Goal: Task Accomplishment & Management: Manage account settings

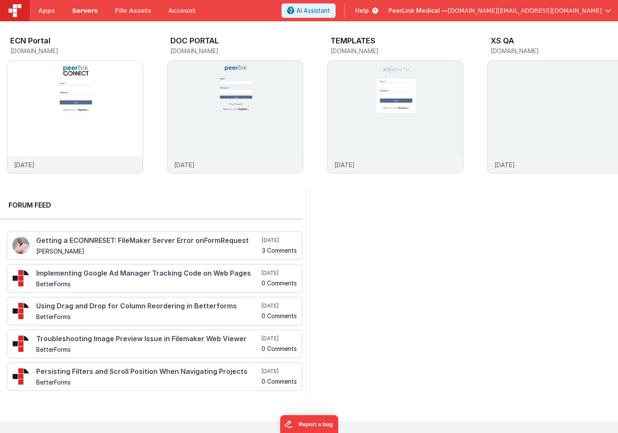
click at [72, 12] on span "Servers" at bounding box center [85, 10] width 26 height 9
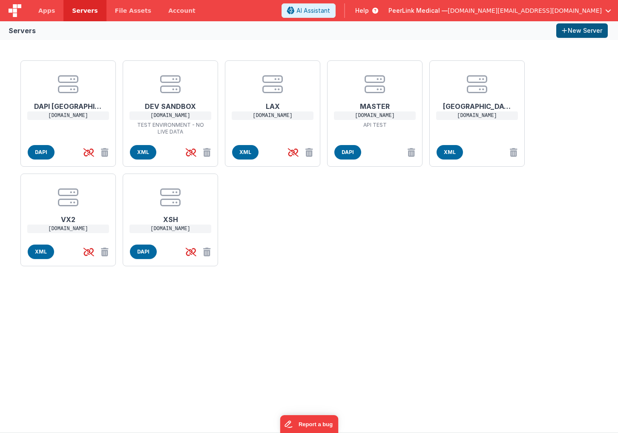
click at [504, 31] on button "New Server" at bounding box center [582, 30] width 52 height 14
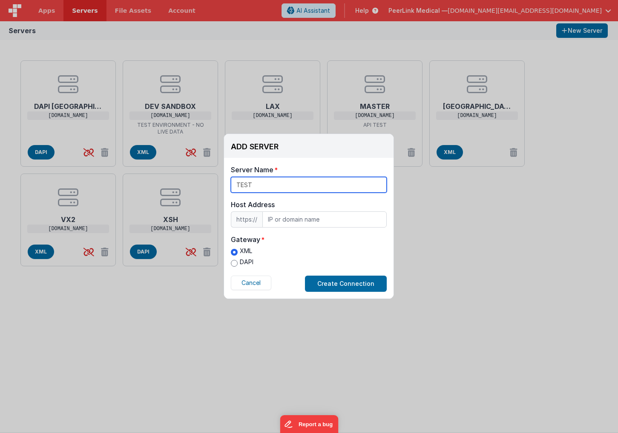
type input "TEST"
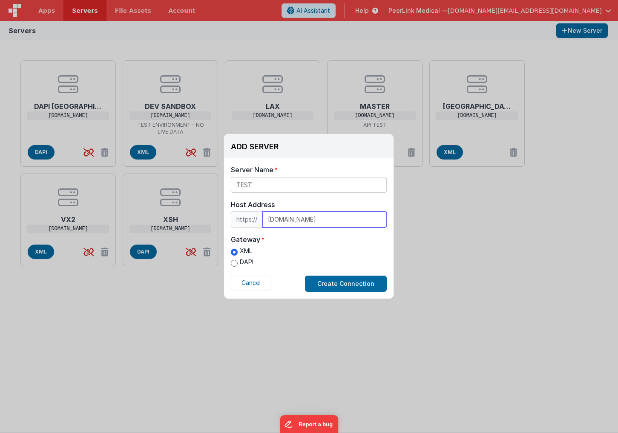
type input "test.peerxc.com"
click at [233, 266] on input "DAPI" at bounding box center [234, 263] width 7 height 7
radio input "true"
click at [330, 283] on button "Create Connection" at bounding box center [346, 284] width 82 height 16
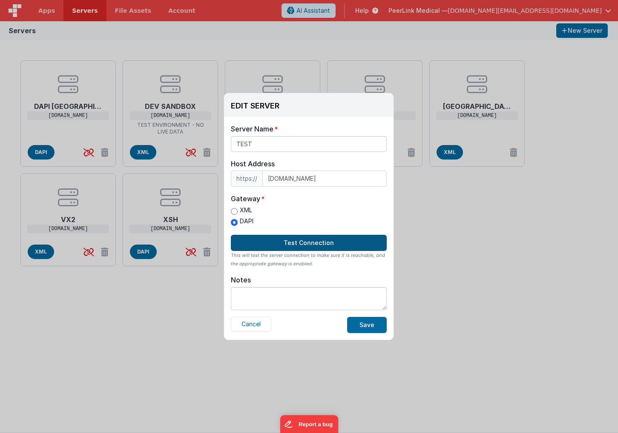
click at [295, 245] on button "Test Connection" at bounding box center [309, 243] width 156 height 16
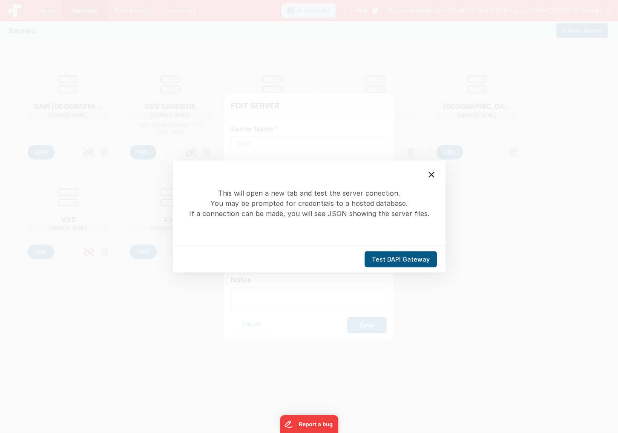
click at [410, 261] on button "Test DAPI Gateway" at bounding box center [401, 260] width 72 height 16
click at [427, 176] on icon at bounding box center [431, 175] width 10 height 10
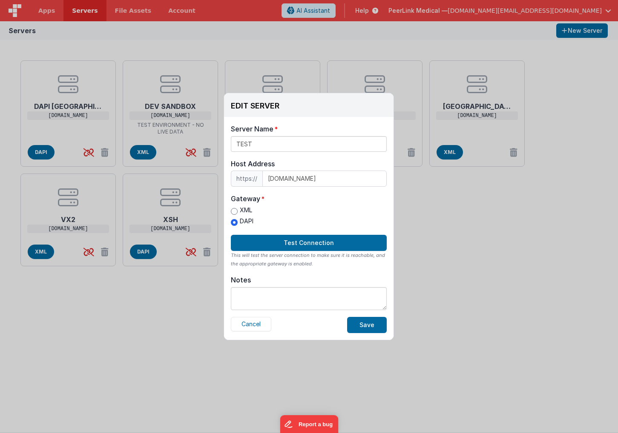
click at [233, 212] on input "XML" at bounding box center [234, 211] width 7 height 7
radio input "true"
click at [286, 241] on button "Test Connection" at bounding box center [309, 243] width 156 height 16
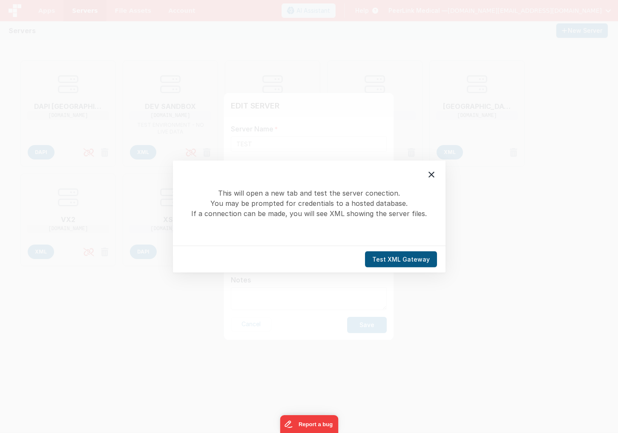
click at [385, 260] on button "Test XML Gateway" at bounding box center [401, 260] width 72 height 16
click at [433, 172] on icon at bounding box center [431, 175] width 6 height 6
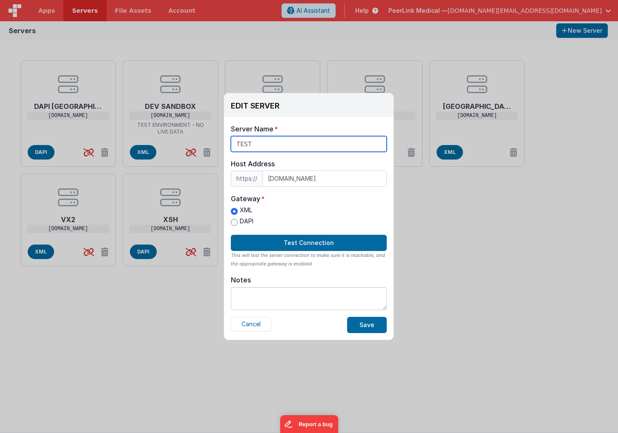
click at [281, 143] on input "TEST" at bounding box center [309, 144] width 156 height 16
type input "TEST XML"
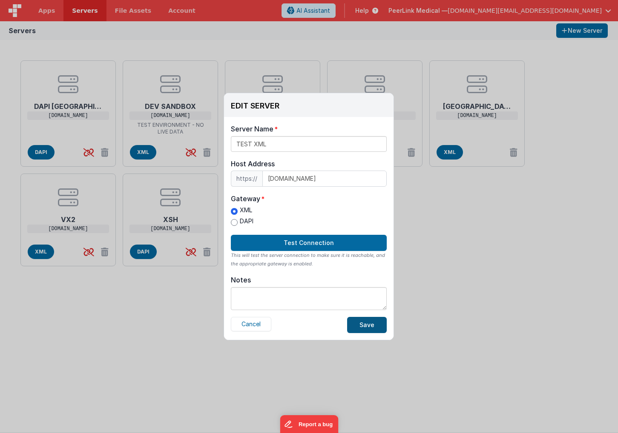
click at [372, 326] on button "Save" at bounding box center [367, 325] width 40 height 16
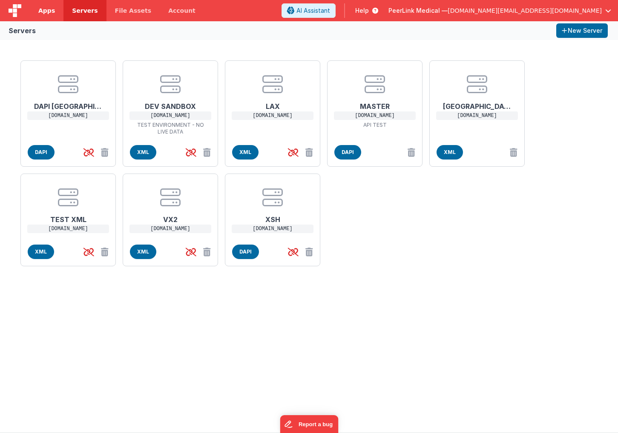
click at [47, 12] on span "Apps" at bounding box center [46, 10] width 17 height 9
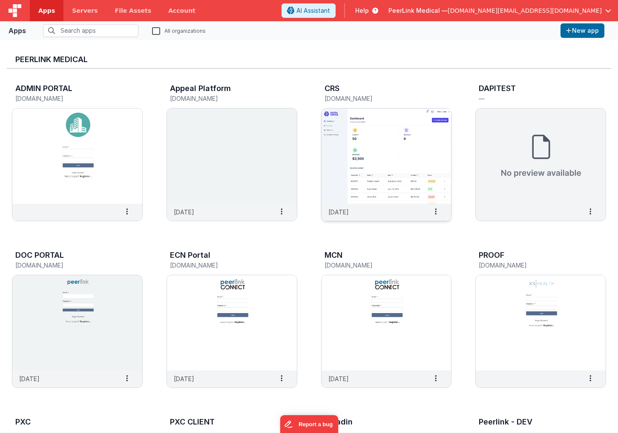
click at [403, 171] on img at bounding box center [386, 156] width 130 height 95
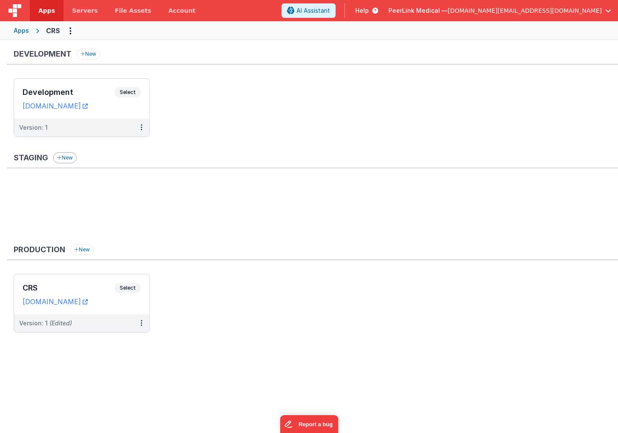
click at [67, 158] on button "New" at bounding box center [64, 157] width 23 height 11
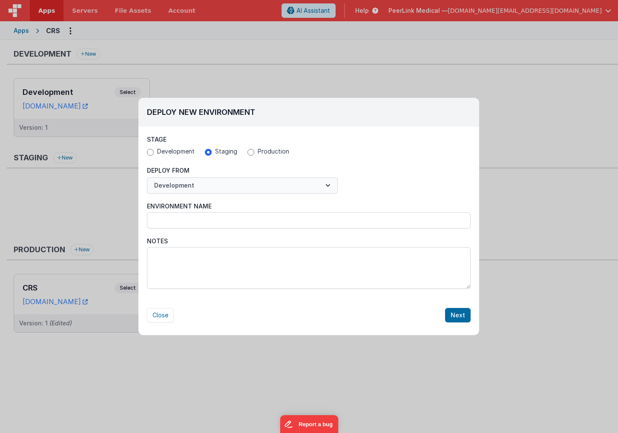
click at [192, 185] on button "Development" at bounding box center [242, 186] width 191 height 16
click at [173, 219] on link "CRS" at bounding box center [242, 221] width 191 height 15
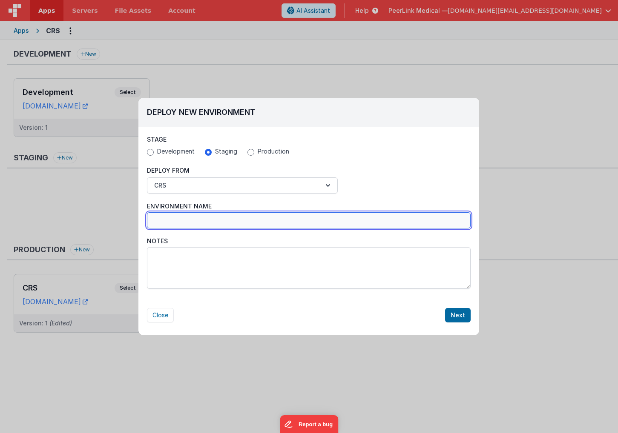
click at [165, 221] on input "Environment Name" at bounding box center [309, 220] width 324 height 16
type input "TEST INSTANCE FOR DAPI"
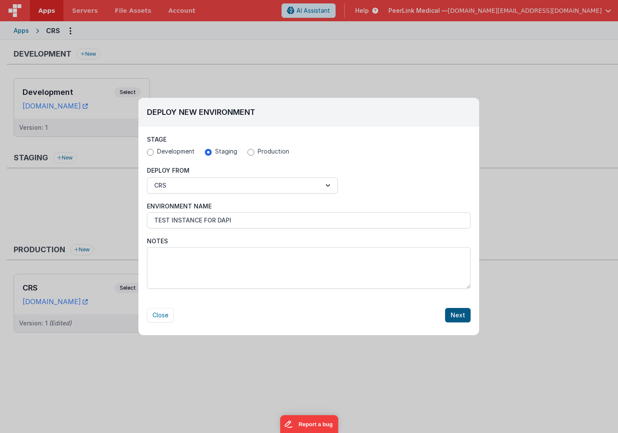
click at [464, 319] on button "Next" at bounding box center [458, 315] width 26 height 14
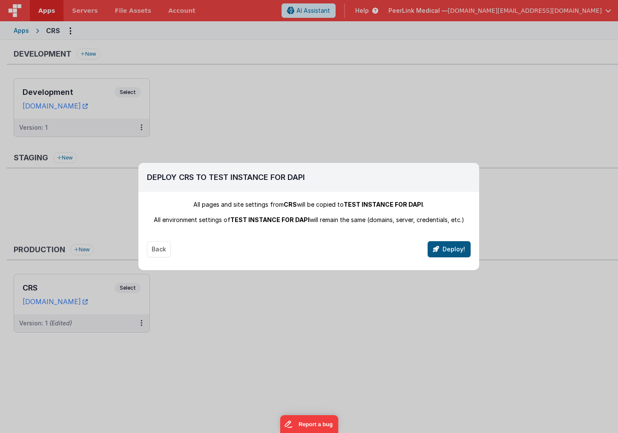
click at [444, 251] on button "Deploy!" at bounding box center [449, 249] width 43 height 16
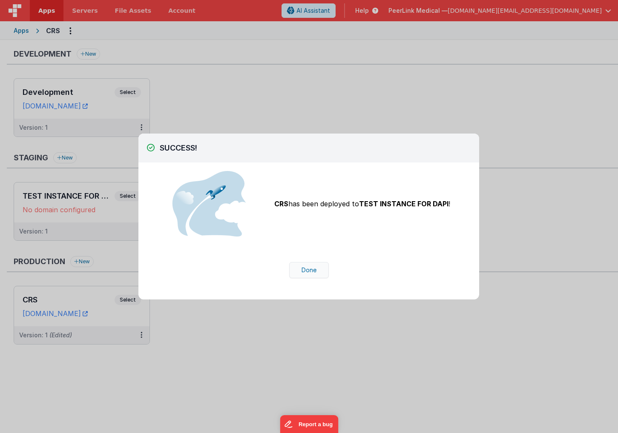
click at [313, 273] on button "Done" at bounding box center [309, 270] width 40 height 16
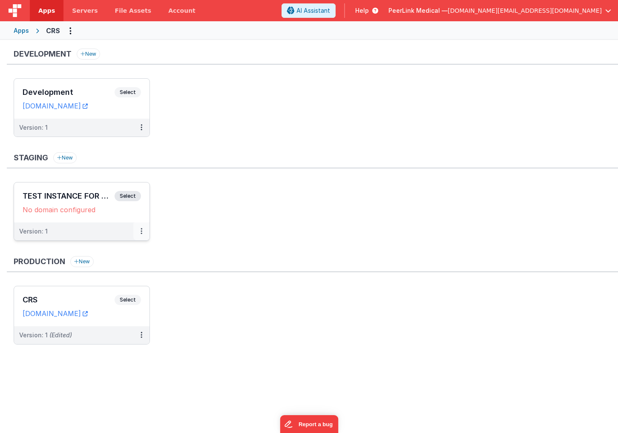
click at [142, 235] on button at bounding box center [141, 232] width 16 height 18
click at [112, 252] on link "Edit" at bounding box center [112, 250] width 75 height 15
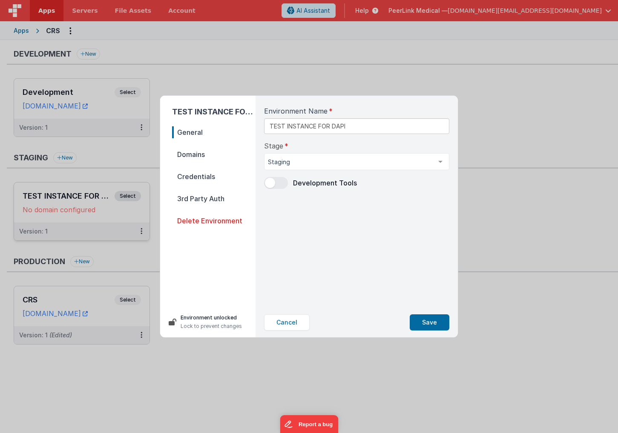
click at [194, 178] on span "Credentials" at bounding box center [213, 177] width 83 height 12
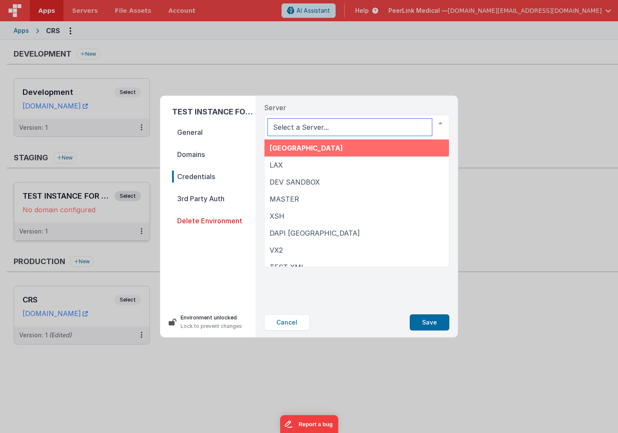
click at [324, 119] on div at bounding box center [356, 127] width 185 height 25
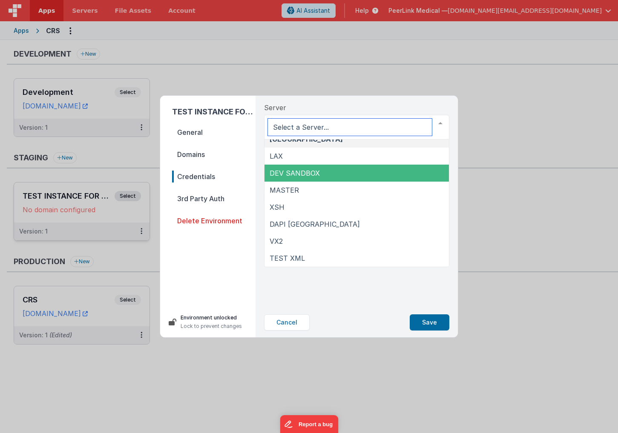
scroll to position [9, 0]
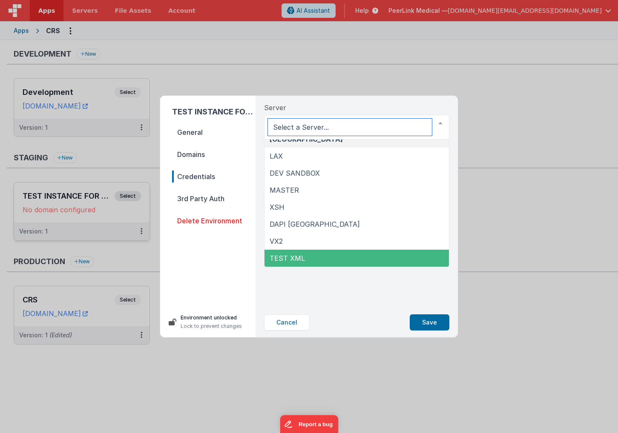
click at [287, 252] on span "TEST XML" at bounding box center [356, 258] width 184 height 17
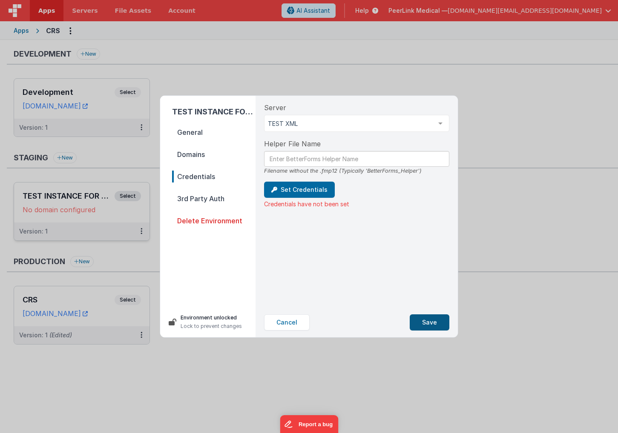
click at [426, 321] on button "Save" at bounding box center [430, 323] width 40 height 16
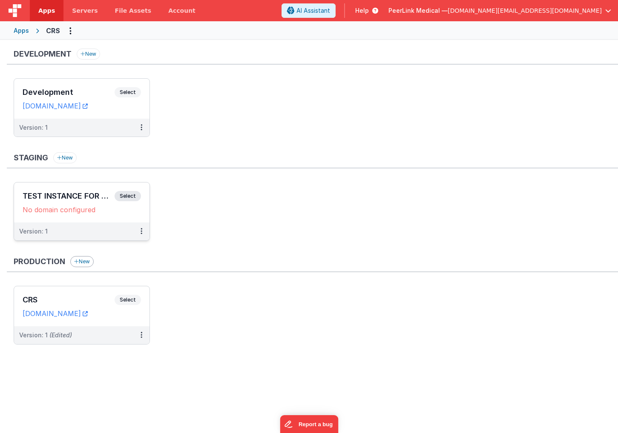
click at [86, 262] on button "New" at bounding box center [81, 261] width 23 height 11
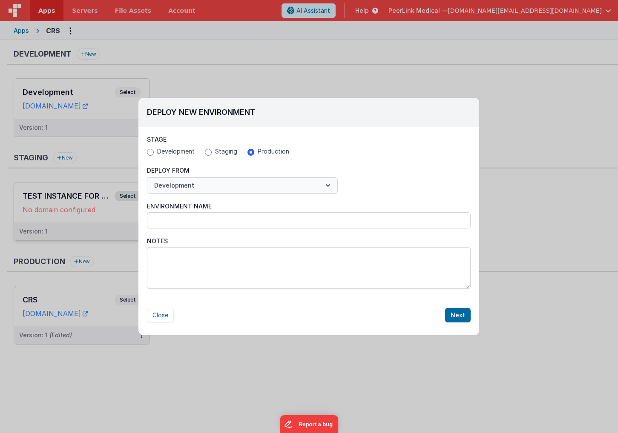
click at [251, 183] on button "Development" at bounding box center [242, 186] width 191 height 16
click at [260, 181] on button "Development" at bounding box center [242, 186] width 191 height 16
click at [329, 184] on icon "button" at bounding box center [328, 185] width 9 height 9
click at [166, 313] on button "Close" at bounding box center [160, 315] width 27 height 14
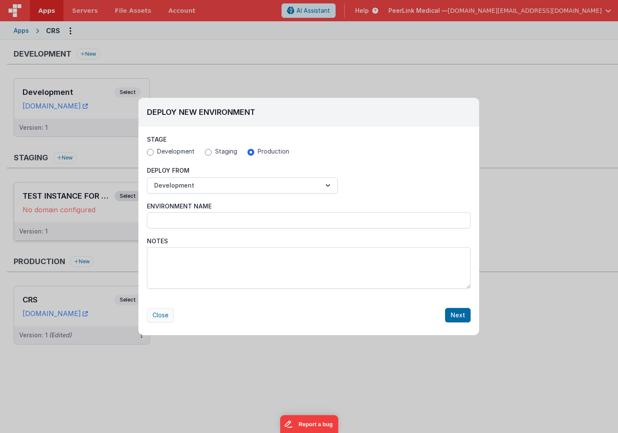
radio input "false"
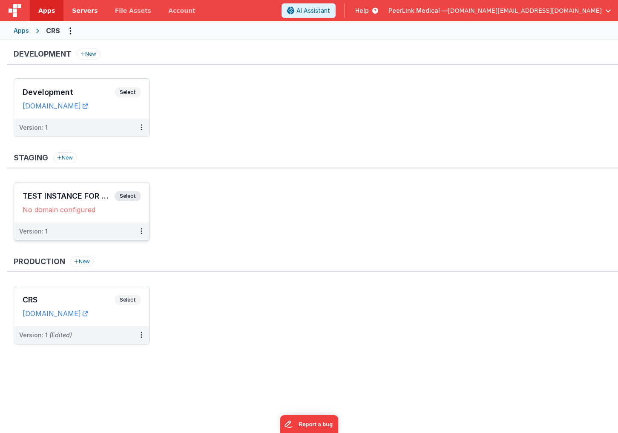
click at [81, 13] on span "Servers" at bounding box center [85, 10] width 26 height 9
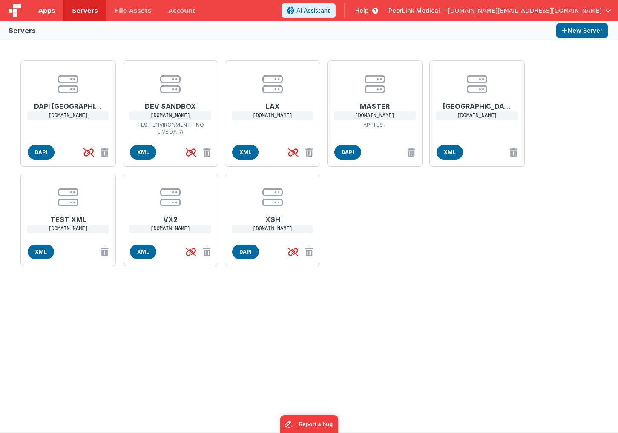
click at [46, 12] on span "Apps" at bounding box center [46, 10] width 17 height 9
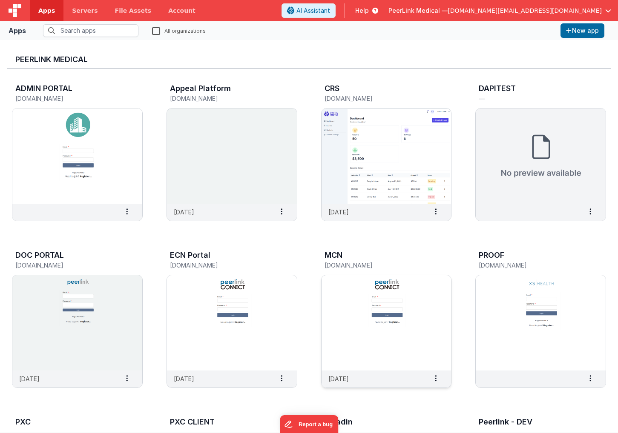
click at [350, 308] on img at bounding box center [386, 323] width 130 height 95
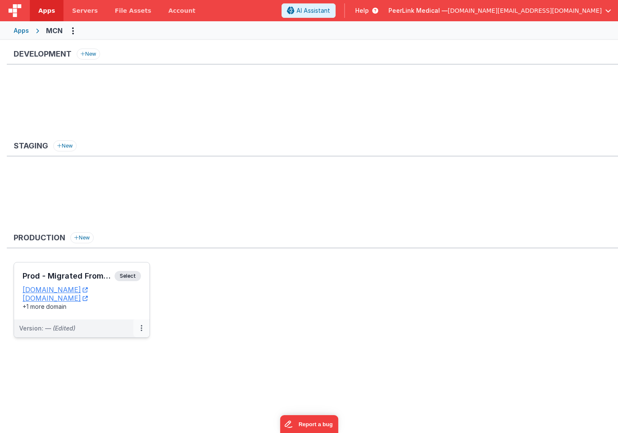
click at [141, 329] on icon at bounding box center [142, 328] width 2 height 0
click at [109, 347] on link "Edit" at bounding box center [112, 347] width 75 height 15
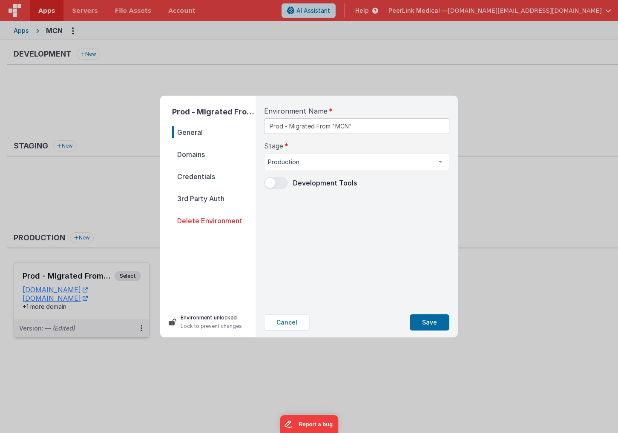
click at [202, 159] on span "Domains" at bounding box center [213, 155] width 83 height 12
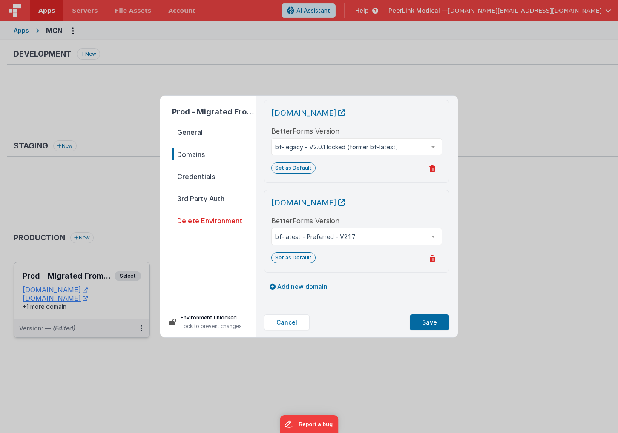
scroll to position [92, 0]
click at [274, 289] on icon "button" at bounding box center [273, 287] width 6 height 6
select select "fmbetterforms.com"
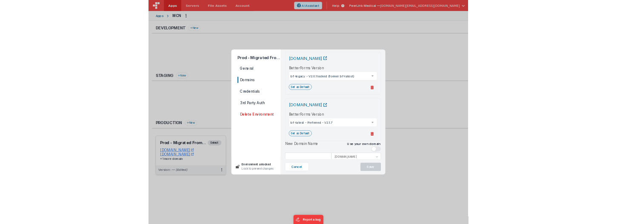
scroll to position [124, 0]
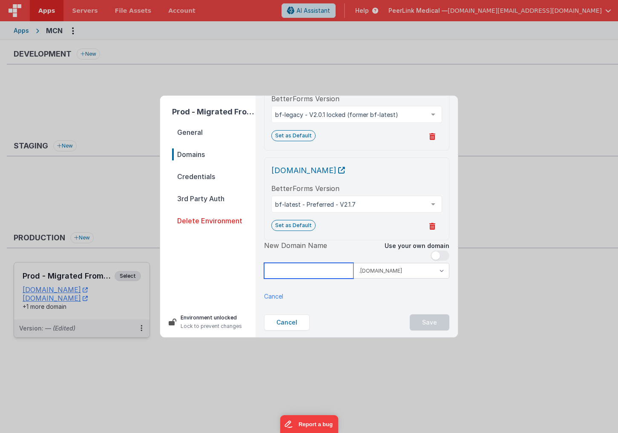
click at [300, 267] on input at bounding box center [308, 271] width 89 height 16
click at [433, 255] on span at bounding box center [435, 256] width 9 height 9
click at [325, 269] on input at bounding box center [356, 271] width 185 height 16
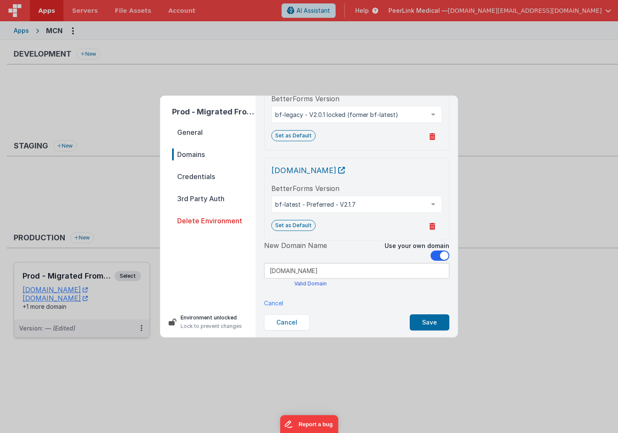
type input "testmcn.peerlinkportal.com"
click at [439, 254] on span at bounding box center [440, 256] width 19 height 10
click at [287, 322] on button "Cancel" at bounding box center [287, 323] width 46 height 16
